Goal: Task Accomplishment & Management: Use online tool/utility

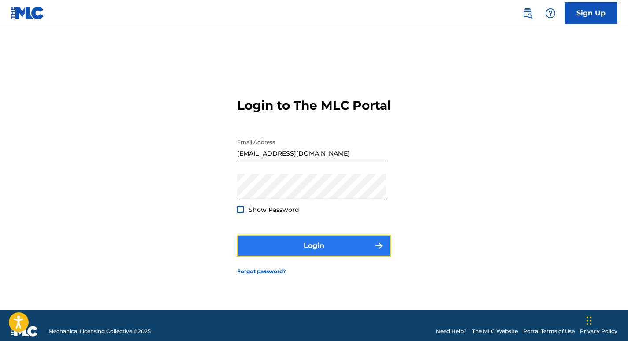
click at [332, 256] on button "Login" at bounding box center [314, 246] width 154 height 22
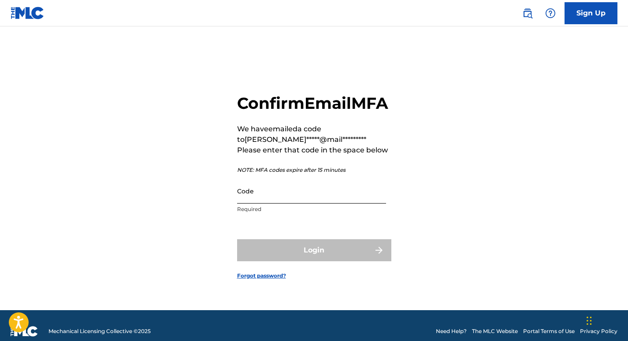
click at [315, 203] on input "Code" at bounding box center [311, 190] width 149 height 25
paste input "816251"
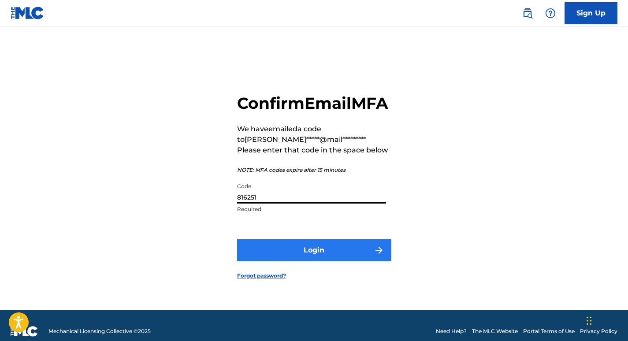
type input "816251"
click at [331, 261] on button "Login" at bounding box center [314, 250] width 154 height 22
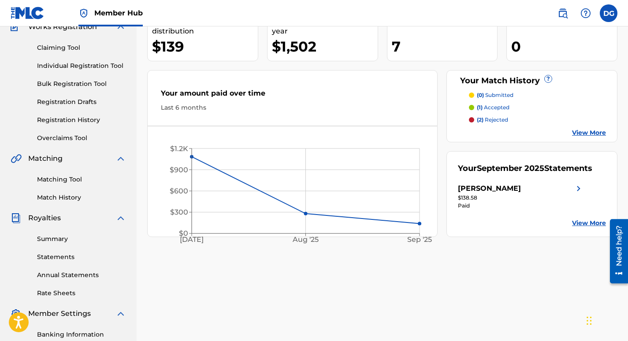
scroll to position [58, 0]
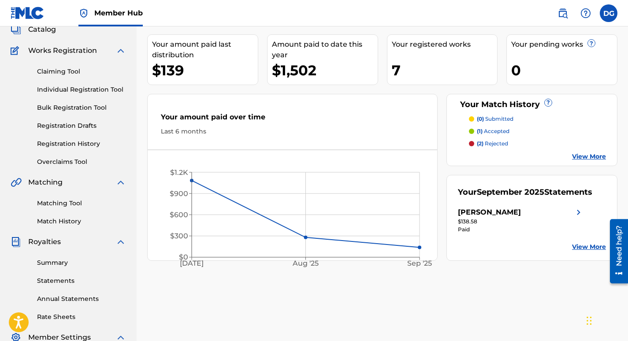
click at [594, 250] on link "View More" at bounding box center [589, 246] width 34 height 9
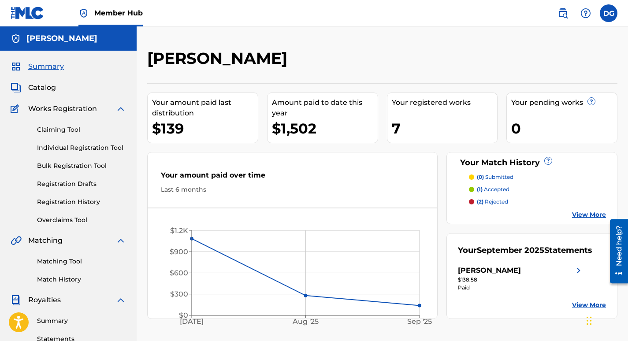
click at [499, 192] on p "(1) accepted" at bounding box center [493, 189] width 33 height 8
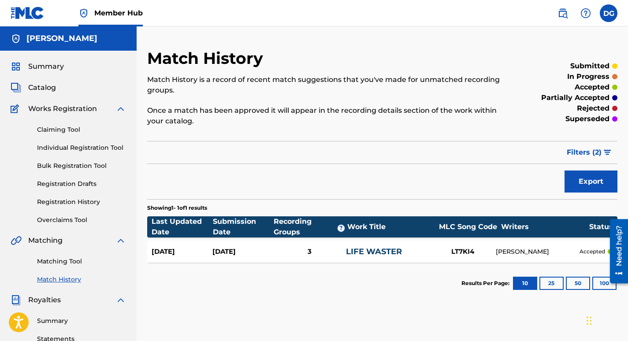
click at [414, 246] on div "LIFE WASTER" at bounding box center [388, 252] width 84 height 12
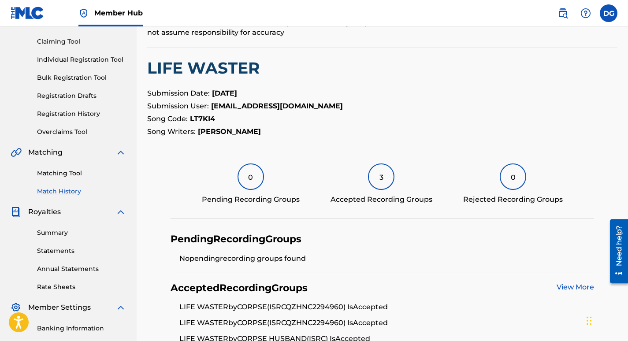
scroll to position [235, 0]
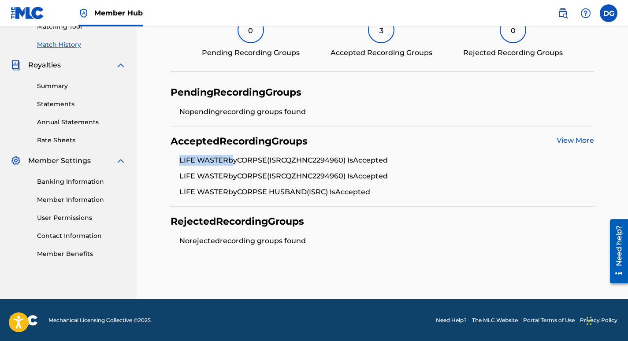
drag, startPoint x: 231, startPoint y: 164, endPoint x: 174, endPoint y: 163, distance: 56.4
click at [174, 163] on ul "LIFE WASTER by CORPSE (ISRC QZHNC2294960 ) Is Accepted LIFE WASTER by CORPSE (I…" at bounding box center [381, 176] width 423 height 42
copy li "LIFE WASTER"
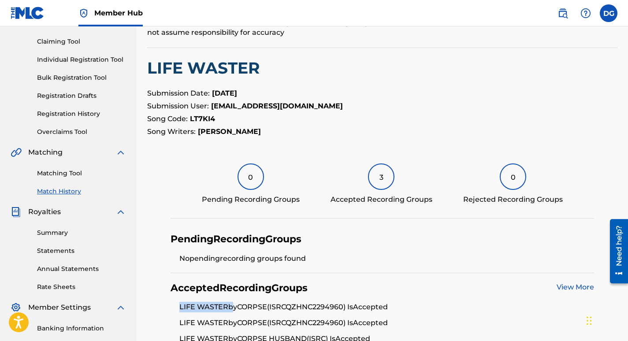
scroll to position [0, 0]
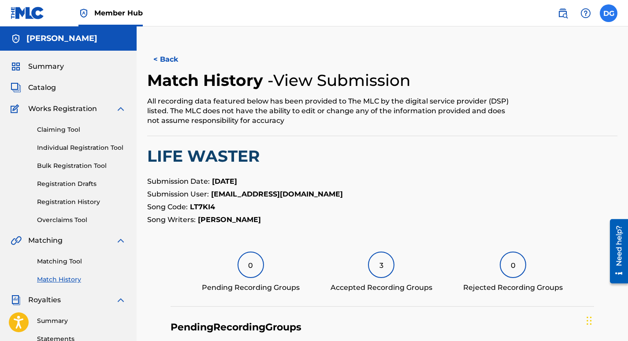
click at [607, 17] on label at bounding box center [608, 13] width 18 height 18
click at [608, 13] on input "DG [PERSON_NAME] [PERSON_NAME][EMAIL_ADDRESS][DOMAIN_NAME] Notification Prefere…" at bounding box center [608, 13] width 0 height 0
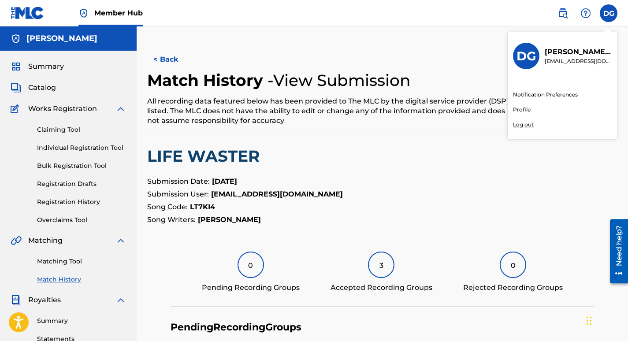
click at [523, 123] on p "Log out" at bounding box center [523, 125] width 21 height 8
click at [608, 13] on input "DG [PERSON_NAME] [PERSON_NAME][EMAIL_ADDRESS][DOMAIN_NAME] Notification Prefere…" at bounding box center [608, 13] width 0 height 0
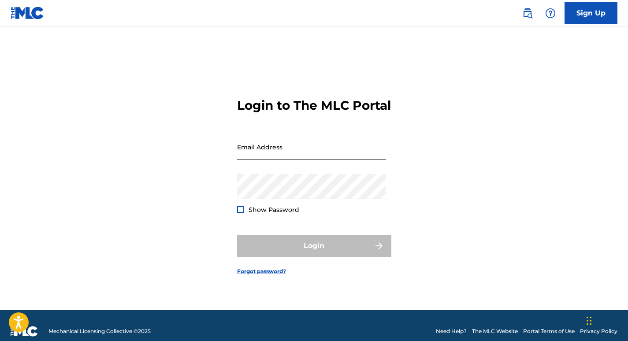
click at [268, 145] on input "Email Address" at bounding box center [311, 146] width 149 height 25
paste input "[EMAIL_ADDRESS][DOMAIN_NAME]"
type input "[EMAIL_ADDRESS][DOMAIN_NAME]"
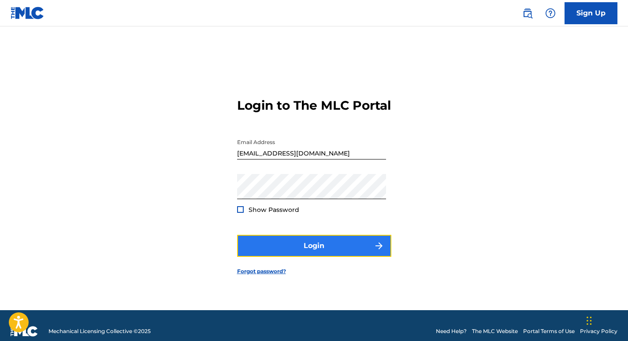
click at [282, 253] on button "Login" at bounding box center [314, 246] width 154 height 22
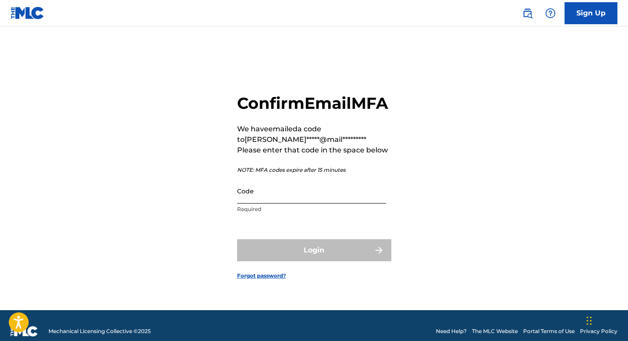
click at [317, 203] on input "Code" at bounding box center [311, 190] width 149 height 25
paste input "446000"
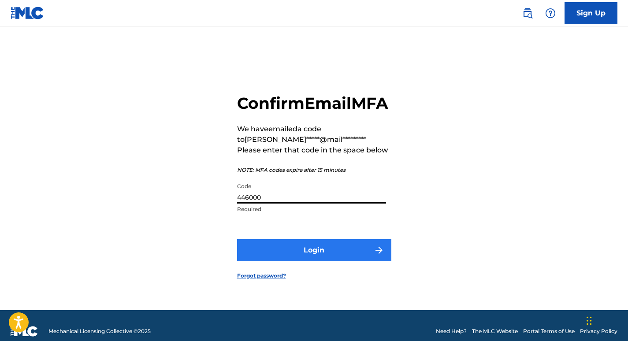
type input "446000"
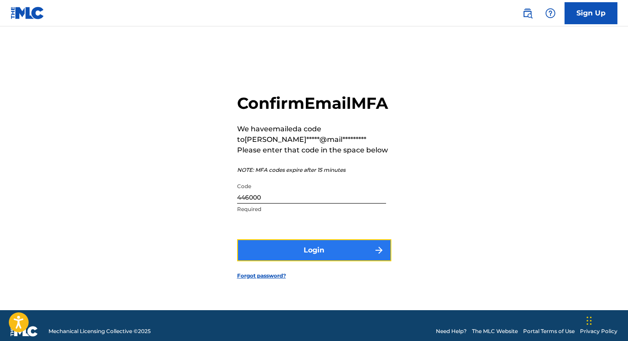
click at [329, 258] on button "Login" at bounding box center [314, 250] width 154 height 22
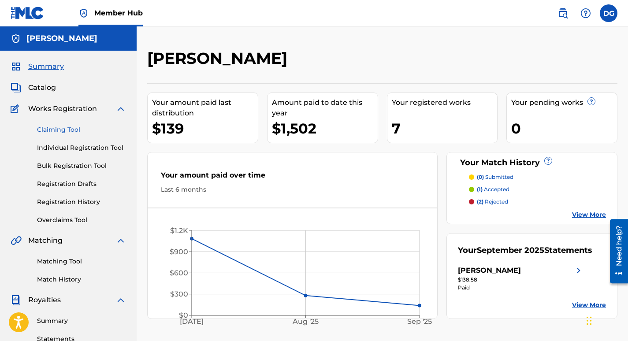
click at [70, 130] on link "Claiming Tool" at bounding box center [81, 129] width 89 height 9
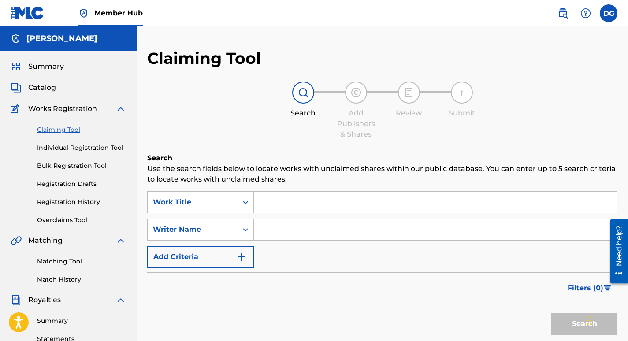
click at [314, 211] on input "Search Form" at bounding box center [435, 202] width 363 height 21
paste input "446000"
drag, startPoint x: 294, startPoint y: 205, endPoint x: 221, endPoint y: 215, distance: 73.3
click at [225, 213] on div "SearchWithCriteria4c73b262-9548-4a0d-ae28-5fb8ae8e62dd Work Title 446000" at bounding box center [382, 202] width 470 height 22
paste input "LIFE WASTER"
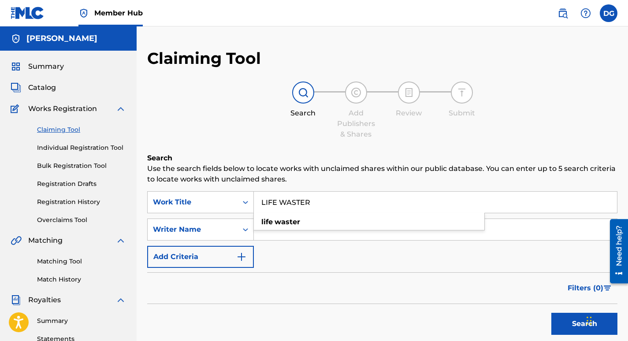
click at [300, 237] on input "Search Form" at bounding box center [435, 229] width 363 height 21
click at [318, 196] on input "LIFE WASTER" at bounding box center [435, 202] width 363 height 21
click at [284, 218] on strong "waster" at bounding box center [287, 222] width 26 height 8
type input "life waster"
click at [289, 236] on input "Search Form" at bounding box center [435, 229] width 363 height 21
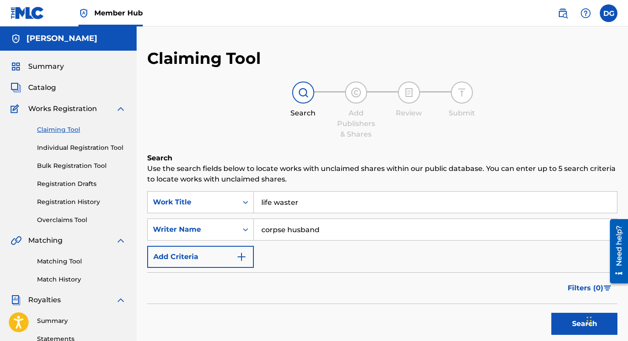
type input "corpse husband"
click at [551, 313] on button "Search" at bounding box center [584, 324] width 66 height 22
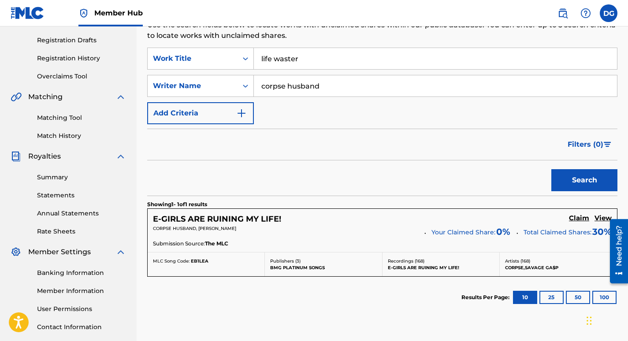
scroll to position [147, 0]
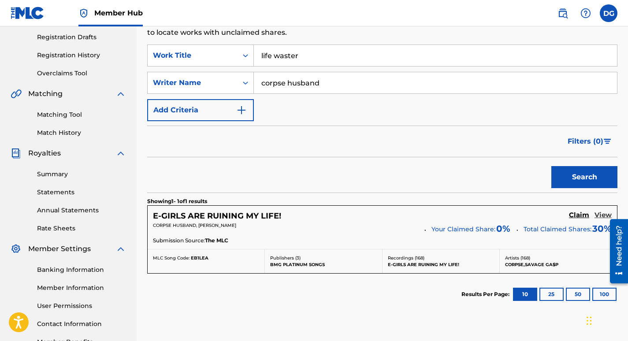
click at [603, 215] on h5 "View" at bounding box center [602, 215] width 17 height 8
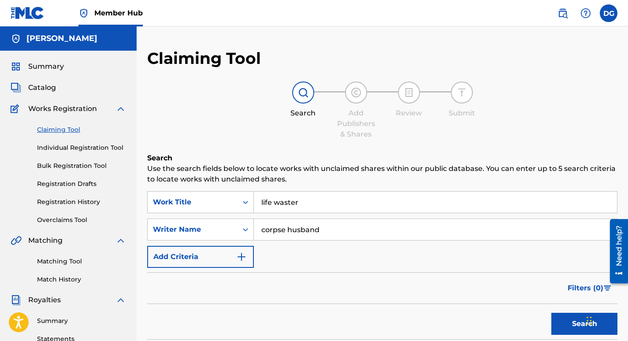
scroll to position [147, 0]
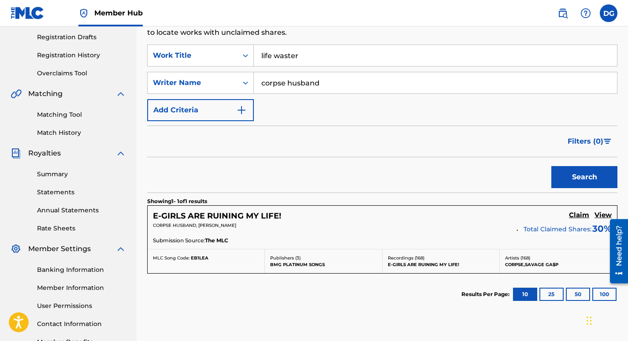
click at [313, 81] on input "corpse husband" at bounding box center [435, 82] width 363 height 21
type input "corpse"
click at [551, 166] on button "Search" at bounding box center [584, 177] width 66 height 22
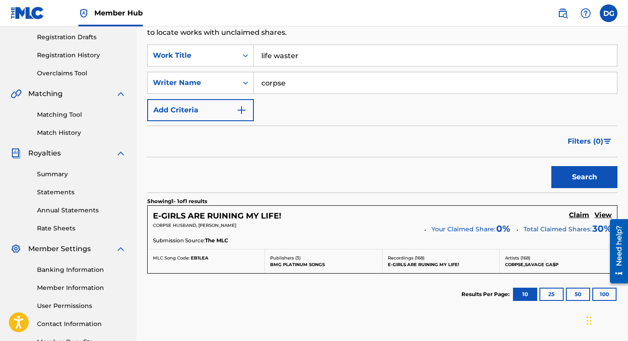
click at [334, 302] on section "Results Per Page: 10 25 50 100" at bounding box center [382, 294] width 470 height 41
click at [602, 214] on h5 "View" at bounding box center [602, 215] width 17 height 8
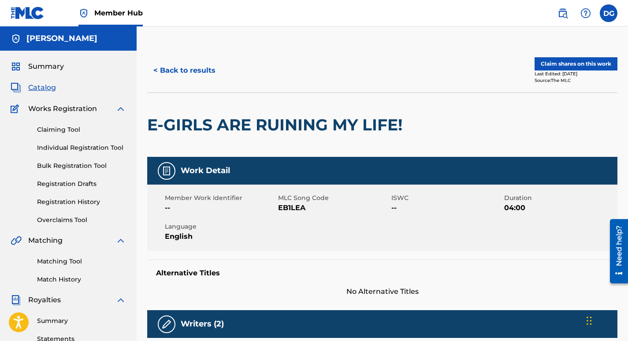
click at [473, 89] on div "< Back to results Claim shares on this work Last Edited: [DATE] Source: The MLC" at bounding box center [382, 70] width 470 height 44
click at [594, 58] on button "Claim shares on this work" at bounding box center [575, 63] width 83 height 13
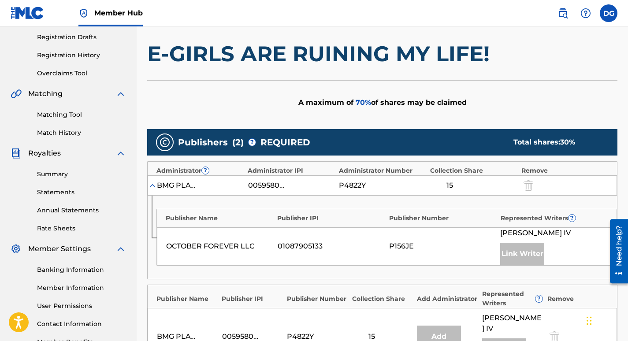
scroll to position [293, 0]
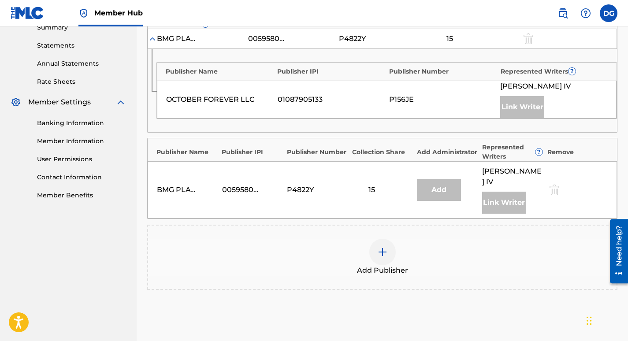
click at [385, 256] on img at bounding box center [382, 252] width 11 height 11
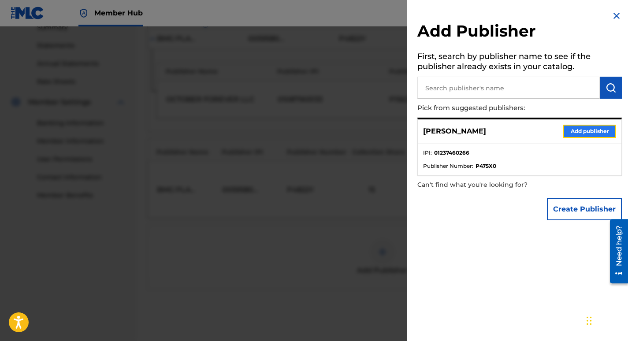
click at [572, 131] on button "Add publisher" at bounding box center [589, 131] width 53 height 13
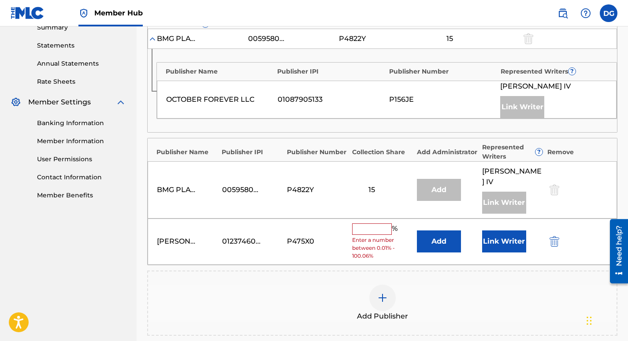
click at [376, 228] on input "text" at bounding box center [372, 228] width 40 height 11
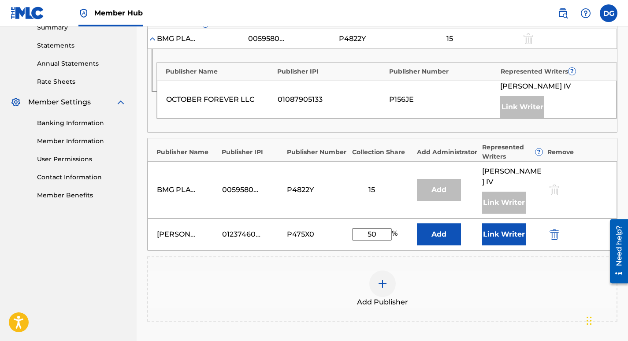
click at [328, 266] on div "Add Publisher" at bounding box center [382, 288] width 470 height 65
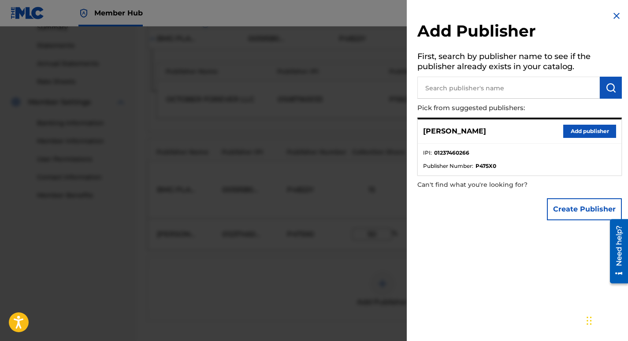
click at [613, 18] on img at bounding box center [616, 16] width 11 height 11
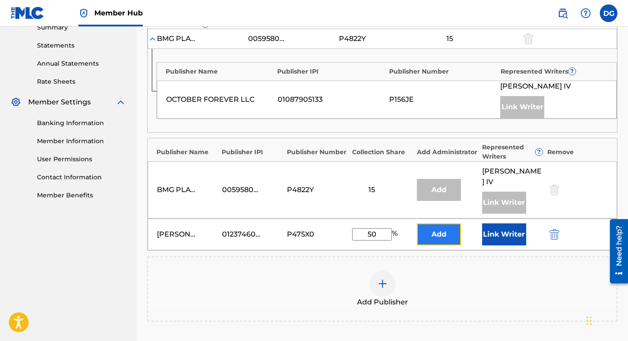
click at [455, 235] on button "Add" at bounding box center [439, 234] width 44 height 22
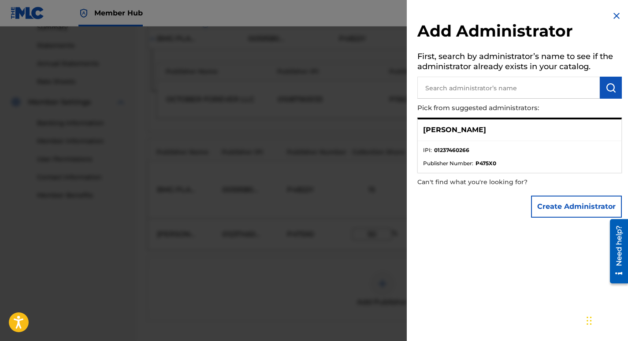
click at [487, 129] on div "[PERSON_NAME]" at bounding box center [519, 130] width 203 height 22
click at [457, 158] on li "IPI : 01237460266" at bounding box center [519, 152] width 193 height 13
click at [422, 151] on ul "IPI : 01237460266 Publisher Number : P475X0" at bounding box center [519, 157] width 203 height 32
click at [435, 133] on p "[PERSON_NAME]" at bounding box center [454, 130] width 63 height 11
click at [472, 139] on div "[PERSON_NAME]" at bounding box center [519, 130] width 203 height 22
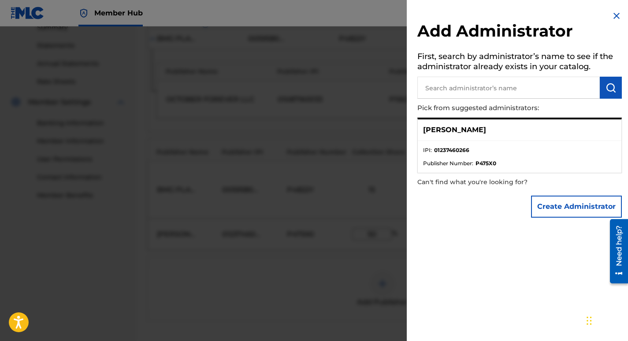
click at [618, 14] on img at bounding box center [616, 16] width 11 height 11
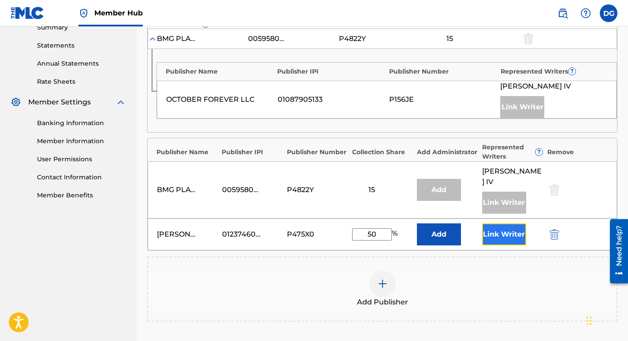
click at [508, 226] on button "Link Writer" at bounding box center [504, 234] width 44 height 22
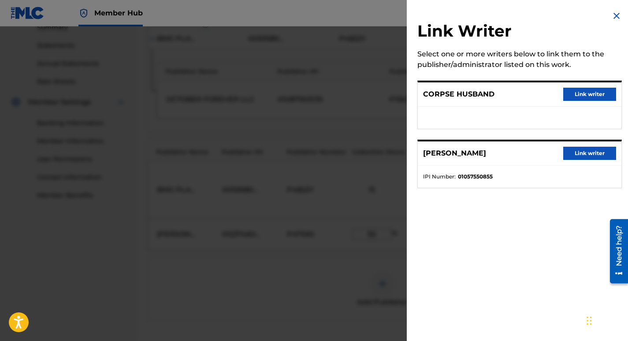
click at [497, 90] on div "CORPSE HUSBAND Link writer" at bounding box center [519, 94] width 203 height 24
click at [595, 85] on div "CORPSE HUSBAND Link writer" at bounding box center [519, 94] width 203 height 24
click at [610, 92] on button "Link writer" at bounding box center [589, 94] width 53 height 13
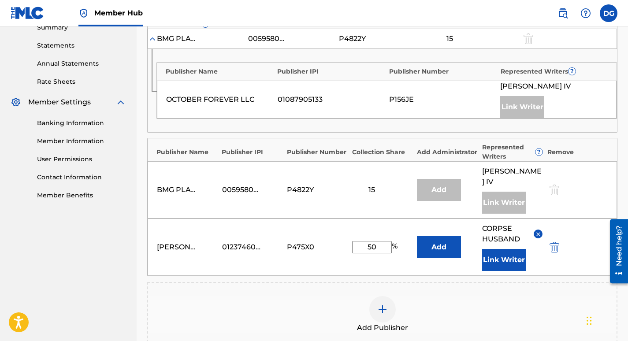
drag, startPoint x: 382, startPoint y: 249, endPoint x: 353, endPoint y: 251, distance: 28.7
click at [353, 251] on input "50" at bounding box center [372, 247] width 40 height 12
type input "15"
click at [328, 298] on div "Add Publisher" at bounding box center [382, 314] width 468 height 37
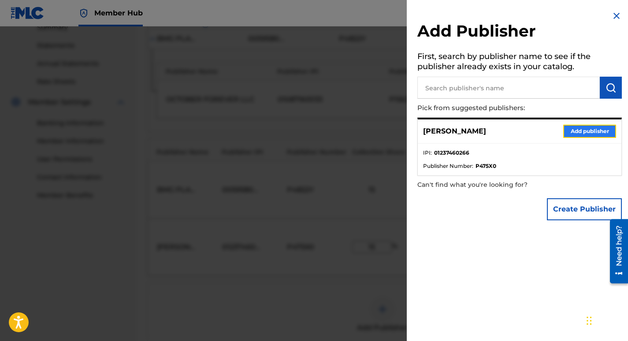
click at [591, 133] on button "Add publisher" at bounding box center [589, 131] width 53 height 13
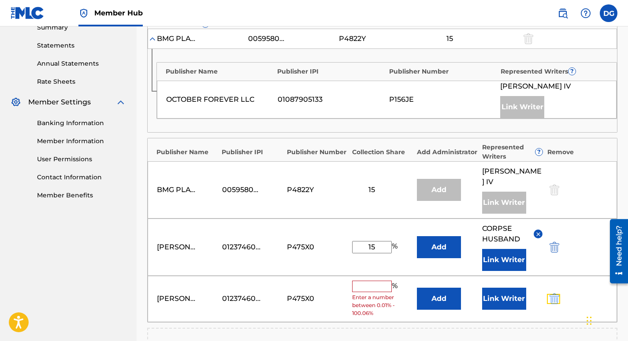
click at [549, 302] on button "submit" at bounding box center [553, 299] width 13 height 10
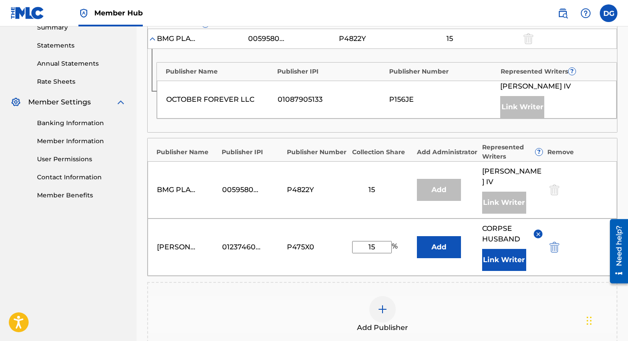
drag, startPoint x: 373, startPoint y: 248, endPoint x: 345, endPoint y: 257, distance: 29.5
click at [345, 257] on div "[PERSON_NAME] 01237460266 P475X0 15 % Add CORPSE HUSBAND Link Writer" at bounding box center [382, 246] width 469 height 57
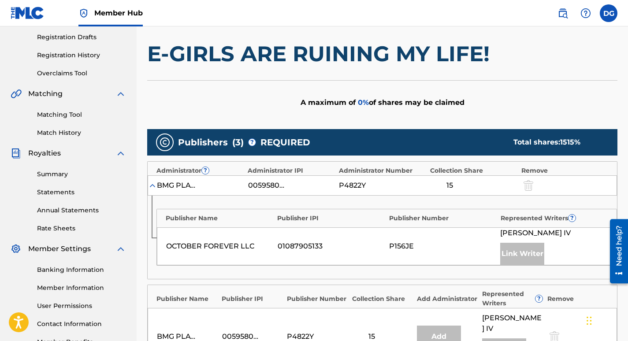
click at [267, 104] on div "A maximum of 0 % of shares may be claimed" at bounding box center [382, 102] width 470 height 44
click at [356, 229] on div "OCTOBER FOREVER LLC 01087905133 P156JE [PERSON_NAME] Link Writer" at bounding box center [386, 246] width 459 height 38
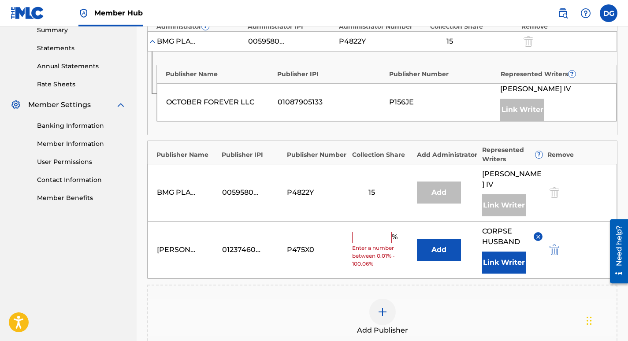
scroll to position [293, 0]
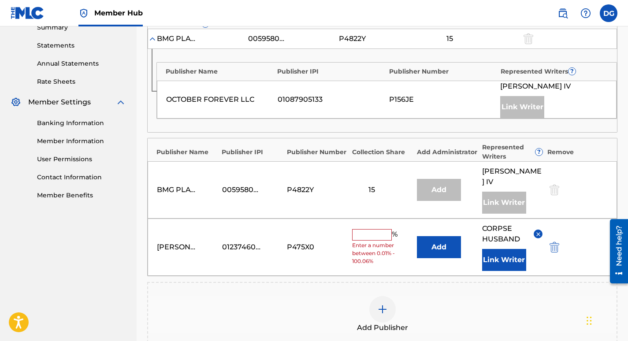
click at [383, 237] on input "text" at bounding box center [372, 234] width 40 height 11
type input "50"
click at [338, 300] on div "Add Publisher" at bounding box center [382, 314] width 468 height 37
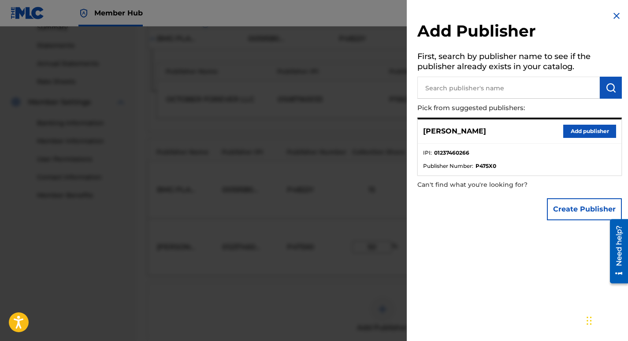
click at [611, 18] on img at bounding box center [616, 16] width 11 height 11
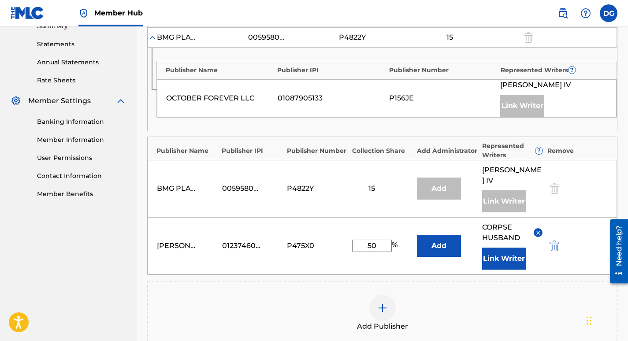
scroll to position [441, 0]
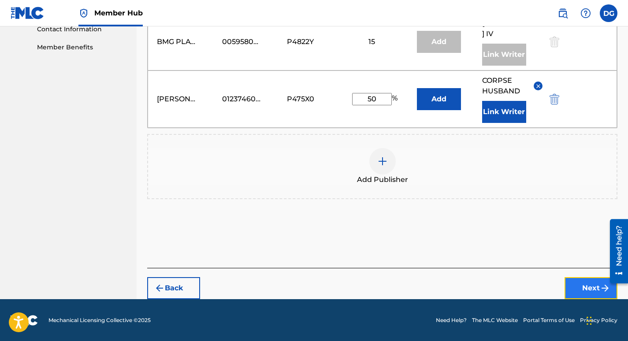
click at [587, 289] on button "Next" at bounding box center [590, 288] width 53 height 22
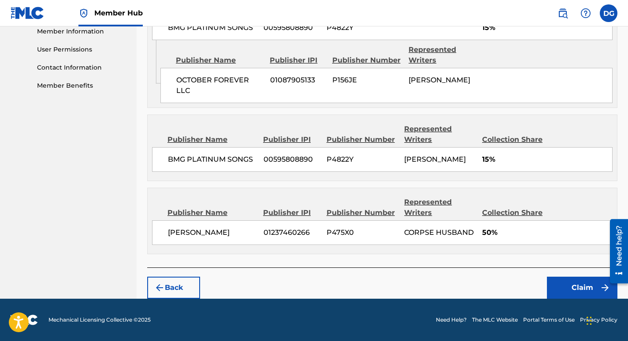
scroll to position [411, 0]
click at [580, 286] on button "Claim" at bounding box center [582, 288] width 70 height 22
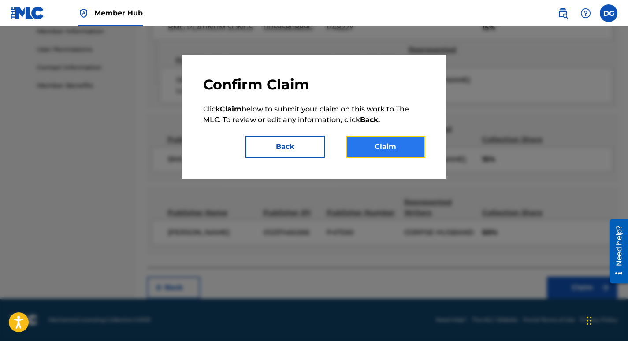
click at [395, 148] on button "Claim" at bounding box center [385, 147] width 79 height 22
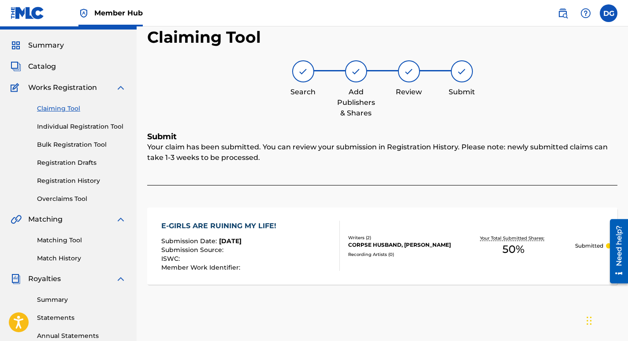
scroll to position [0, 0]
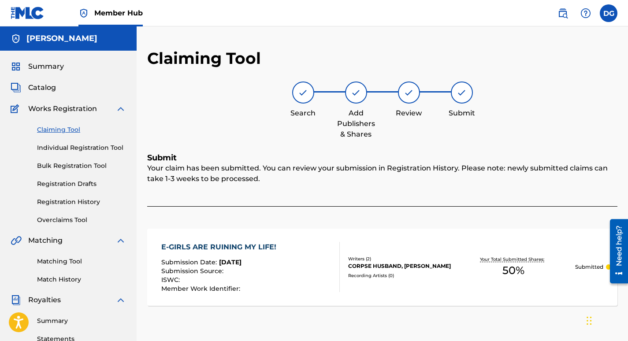
click at [64, 131] on link "Claiming Tool" at bounding box center [81, 129] width 89 height 9
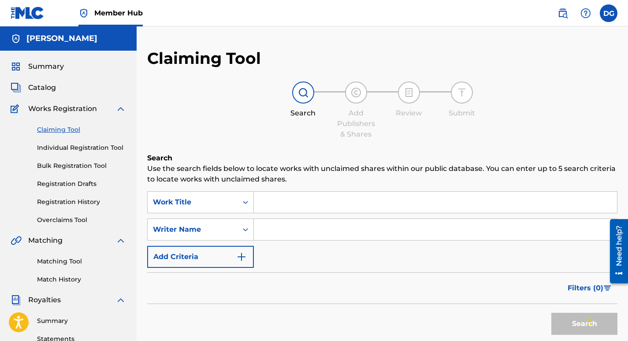
click at [283, 232] on input "Search Form" at bounding box center [435, 229] width 363 height 21
type input "corpse husband"
click at [566, 319] on button "Search" at bounding box center [584, 324] width 66 height 22
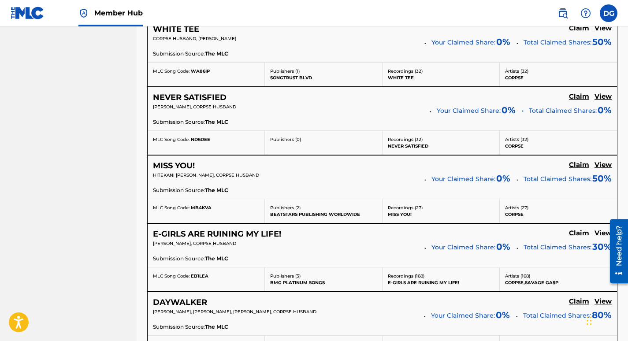
scroll to position [538, 0]
click at [604, 31] on h5 "View" at bounding box center [602, 29] width 17 height 8
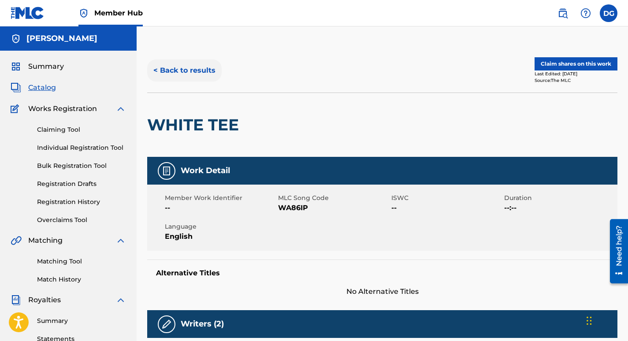
click at [189, 73] on button "< Back to results" at bounding box center [184, 70] width 74 height 22
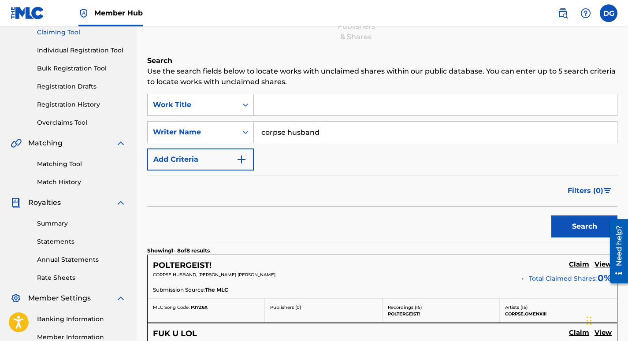
scroll to position [244, 0]
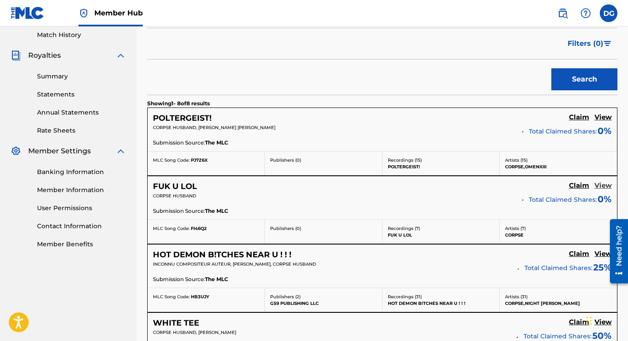
click at [606, 184] on h5 "View" at bounding box center [602, 185] width 17 height 8
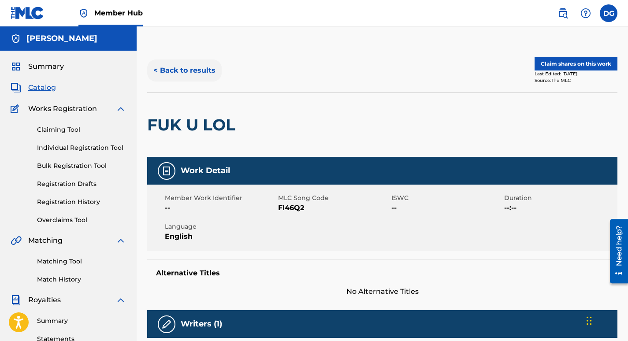
click at [200, 72] on button "< Back to results" at bounding box center [184, 70] width 74 height 22
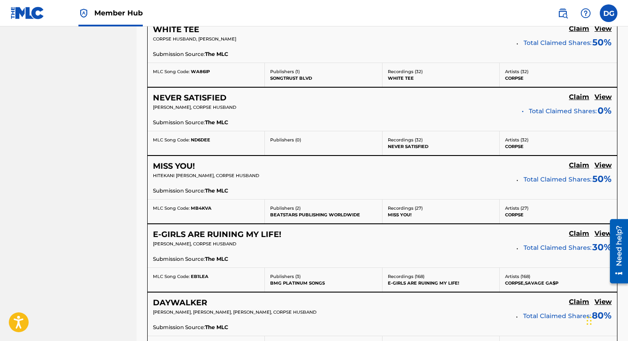
scroll to position [391, 0]
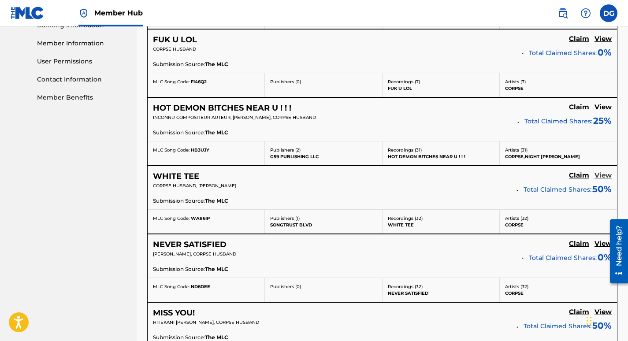
click at [603, 175] on h5 "View" at bounding box center [602, 175] width 17 height 8
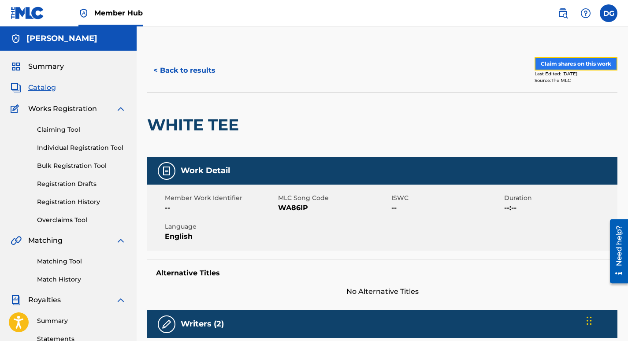
click at [568, 66] on button "Claim shares on this work" at bounding box center [575, 63] width 83 height 13
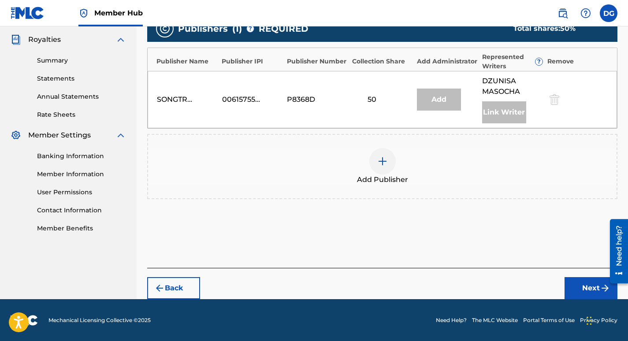
scroll to position [261, 0]
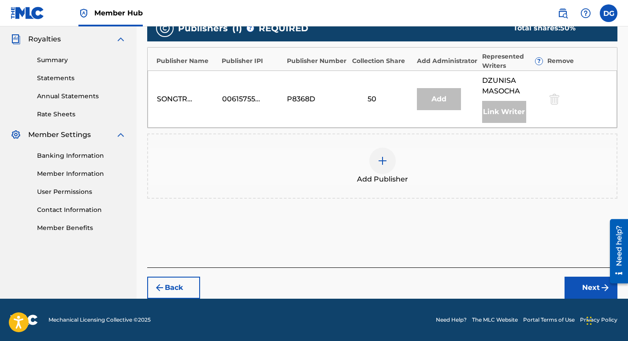
click at [375, 163] on div at bounding box center [382, 161] width 26 height 26
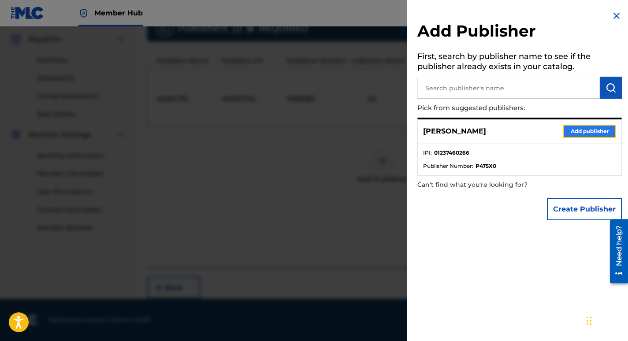
click at [589, 131] on button "Add publisher" at bounding box center [589, 131] width 53 height 13
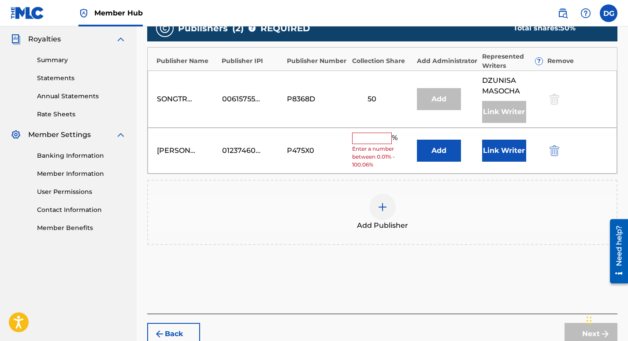
click at [378, 140] on input "text" at bounding box center [372, 138] width 40 height 11
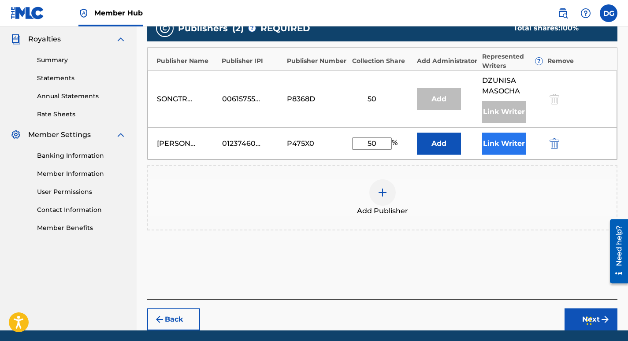
type input "50"
click at [500, 136] on button "Link Writer" at bounding box center [504, 144] width 44 height 22
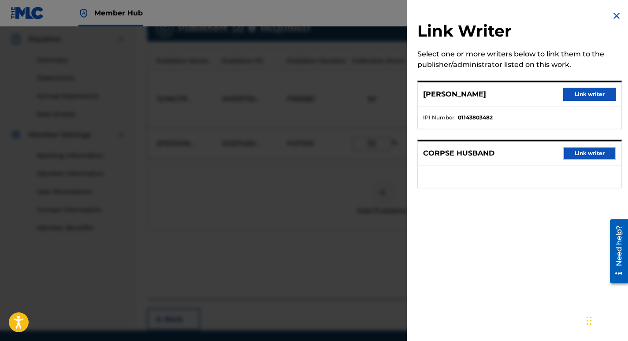
click at [593, 154] on button "Link writer" at bounding box center [589, 153] width 53 height 13
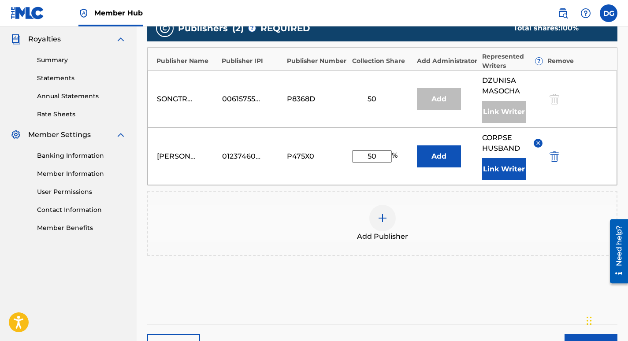
click at [532, 219] on div "Add Publisher" at bounding box center [382, 223] width 468 height 37
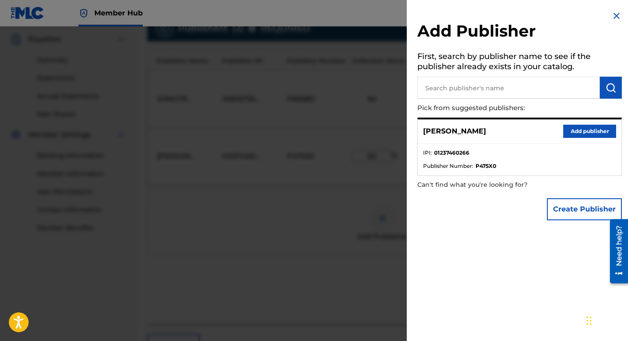
click at [616, 13] on img at bounding box center [616, 16] width 11 height 11
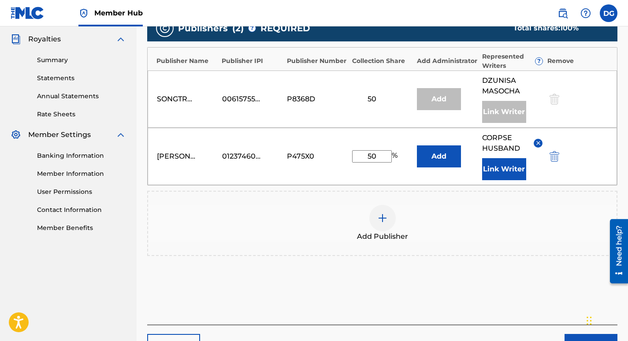
click at [540, 271] on div "Publishers ( 2 ) ? REQUIRED Total shares: 100 % Publisher Name Publisher IPI Pu…" at bounding box center [382, 148] width 470 height 275
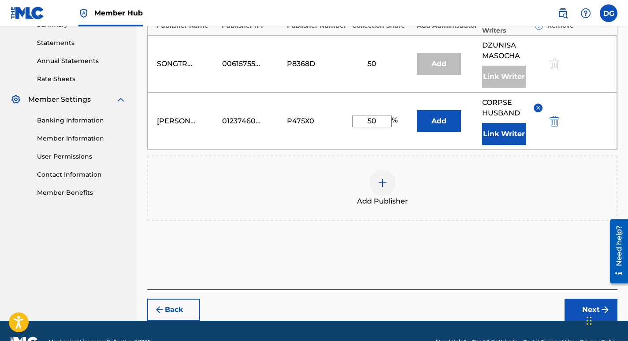
scroll to position [318, 0]
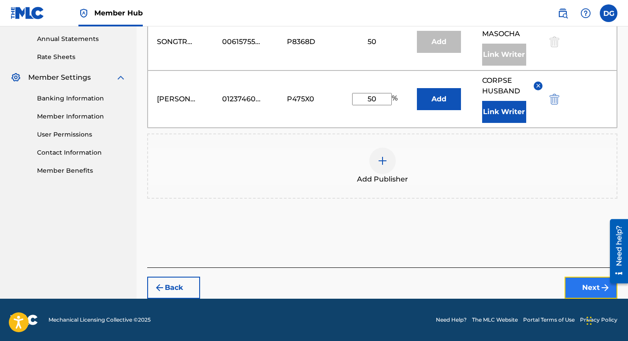
click at [583, 287] on button "Next" at bounding box center [590, 288] width 53 height 22
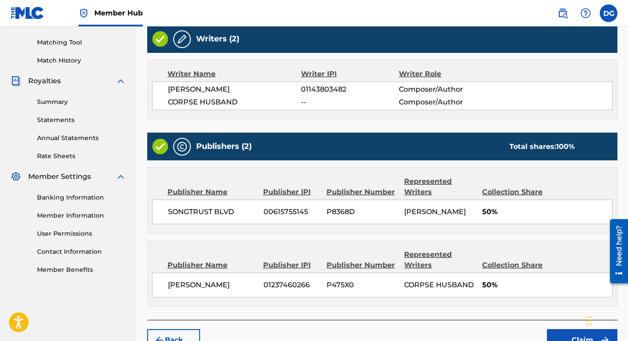
scroll to position [281, 0]
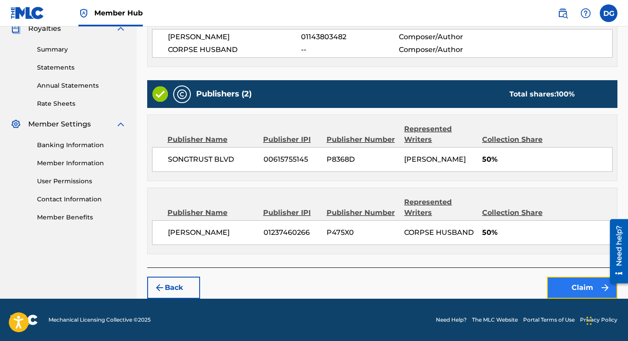
click at [593, 288] on button "Claim" at bounding box center [582, 288] width 70 height 22
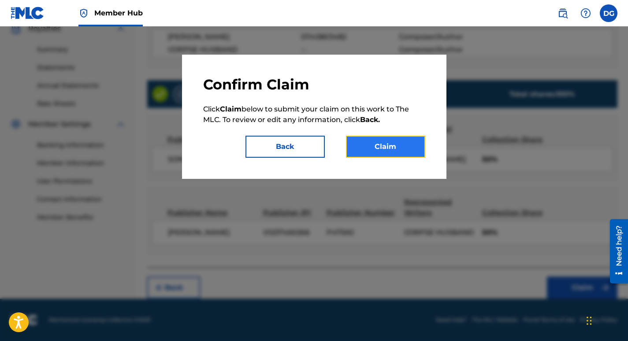
click at [410, 149] on button "Claim" at bounding box center [385, 147] width 79 height 22
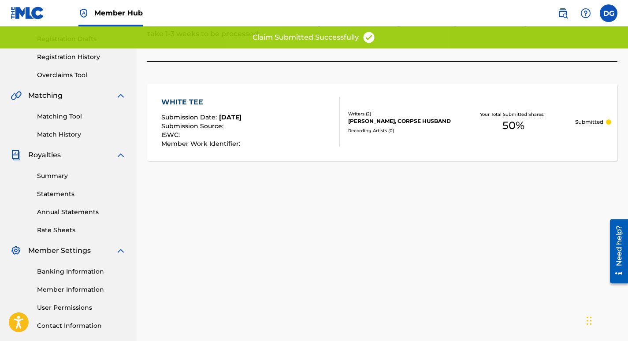
scroll to position [147, 0]
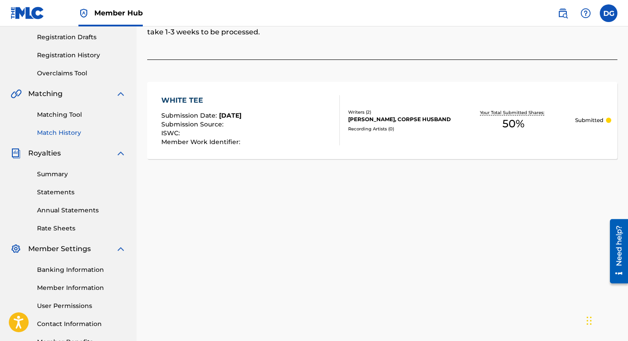
click at [70, 130] on link "Match History" at bounding box center [81, 132] width 89 height 9
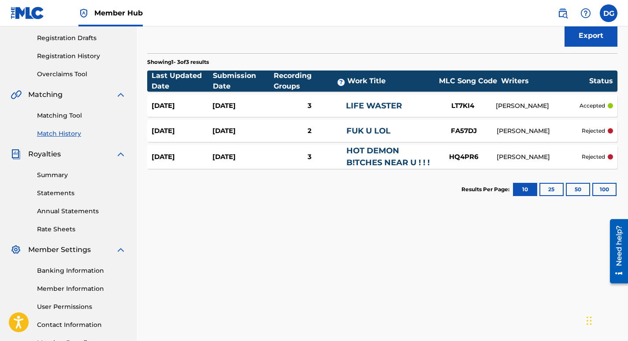
scroll to position [147, 0]
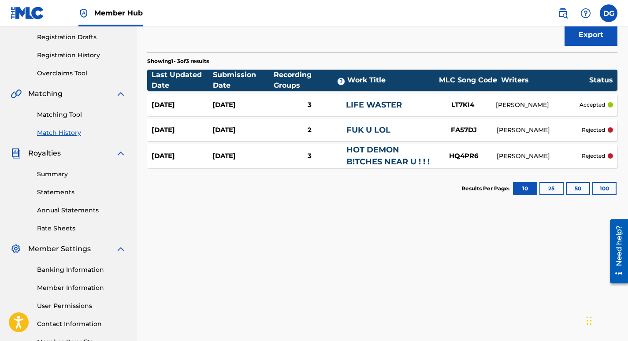
click at [388, 134] on link "FUK U LOL" at bounding box center [368, 130] width 44 height 10
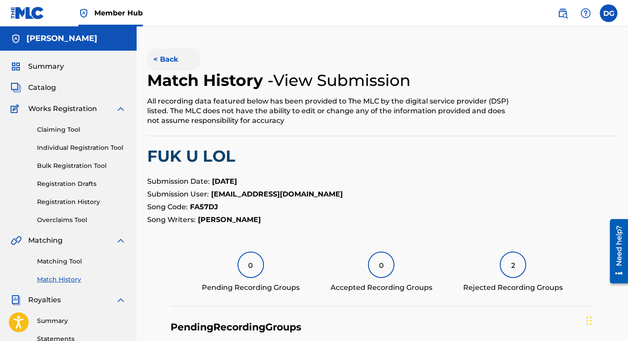
click at [170, 63] on button "< Back" at bounding box center [173, 59] width 53 height 22
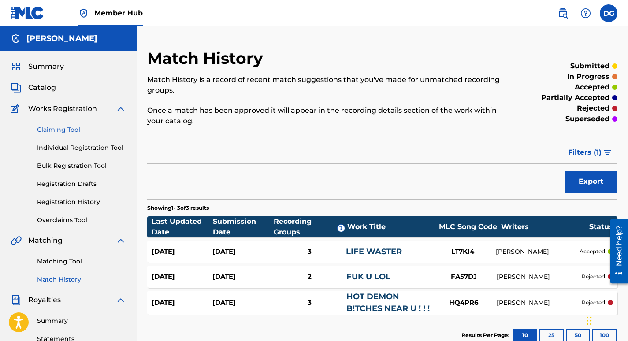
click at [67, 129] on link "Claiming Tool" at bounding box center [81, 129] width 89 height 9
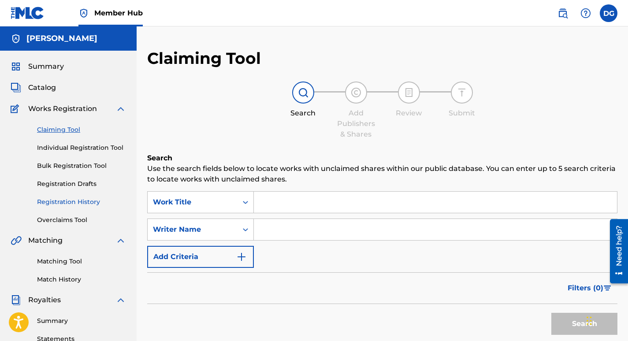
click at [83, 203] on link "Registration History" at bounding box center [81, 201] width 89 height 9
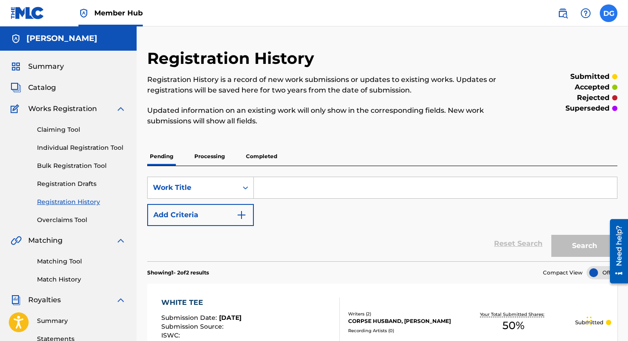
click at [601, 15] on label at bounding box center [608, 13] width 18 height 18
click at [608, 13] on input "DG [PERSON_NAME] [PERSON_NAME][EMAIL_ADDRESS][DOMAIN_NAME] Notification Prefere…" at bounding box center [608, 13] width 0 height 0
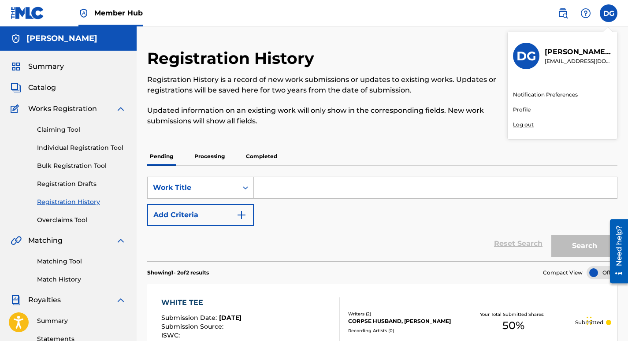
click at [524, 128] on p "Log out" at bounding box center [523, 125] width 21 height 8
click at [608, 13] on input "DG [PERSON_NAME] [PERSON_NAME][EMAIL_ADDRESS][DOMAIN_NAME] Notification Prefere…" at bounding box center [608, 13] width 0 height 0
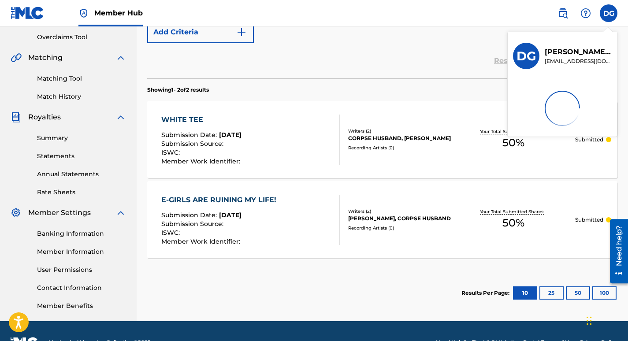
scroll to position [205, 0]
